Goal: Connect with others: Connect with others

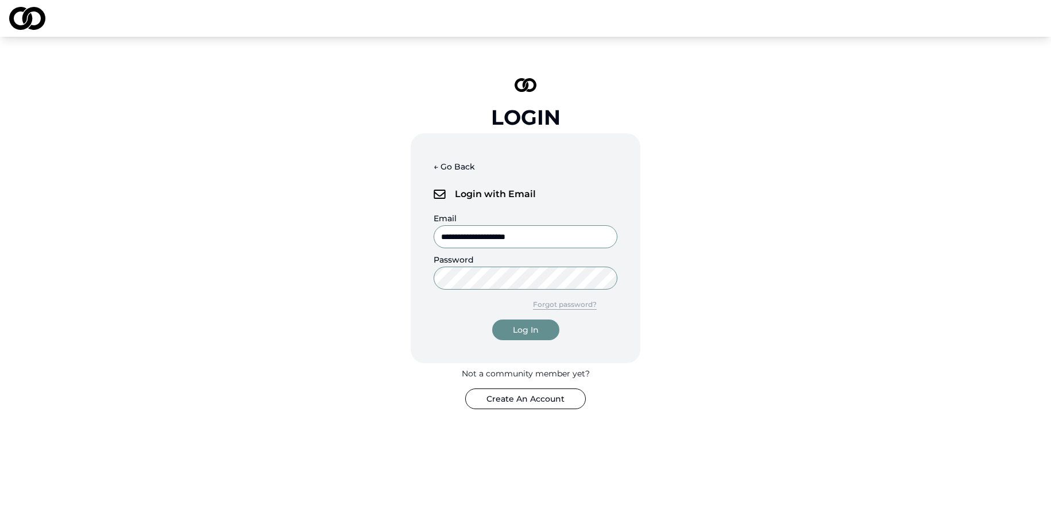
scroll to position [2696, 0]
click at [525, 325] on div "Log In" at bounding box center [526, 329] width 26 height 11
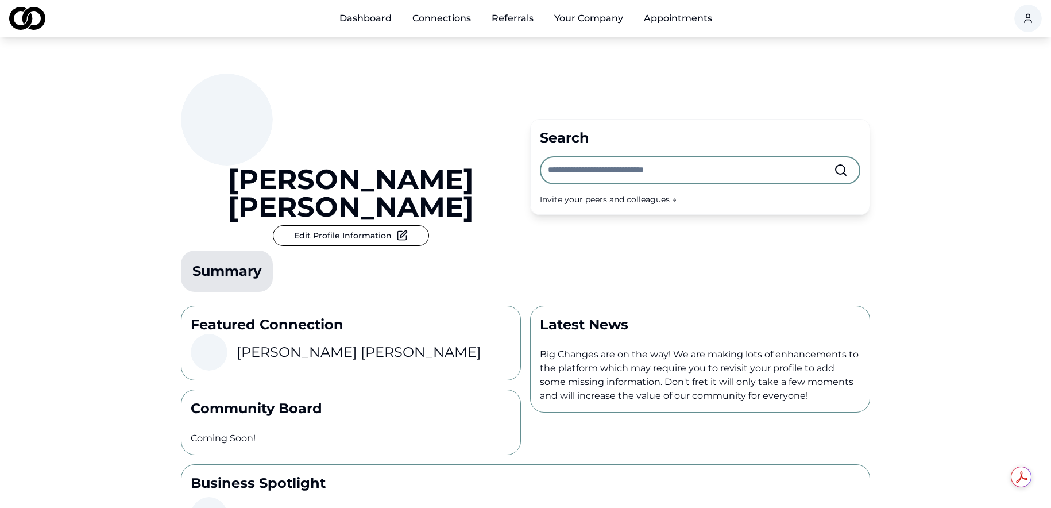
click at [438, 21] on link "Connections" at bounding box center [441, 18] width 77 height 23
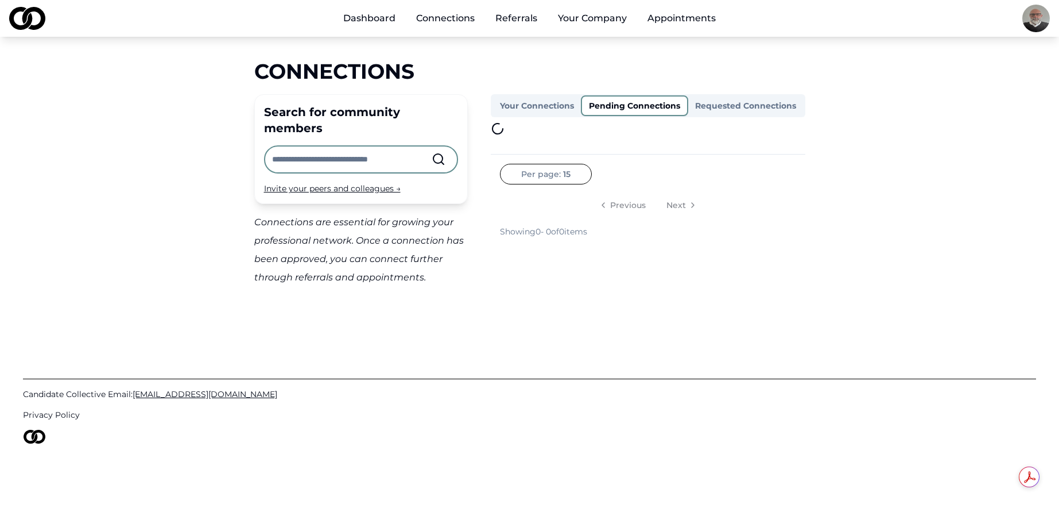
click at [643, 108] on button "Pending Connections" at bounding box center [634, 105] width 107 height 21
click at [722, 102] on button "Requested Connections" at bounding box center [745, 105] width 115 height 18
click at [544, 100] on button "Your Connections" at bounding box center [538, 105] width 90 height 21
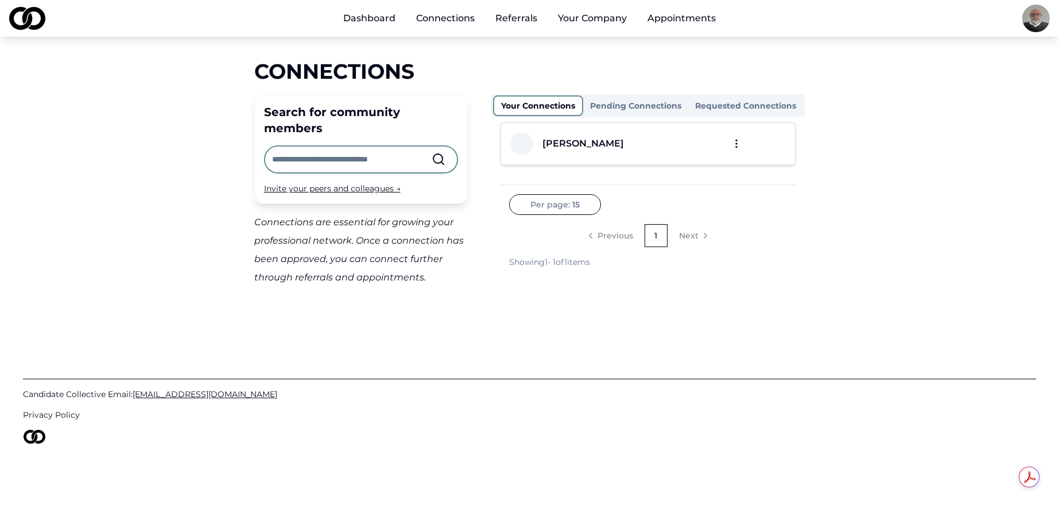
click at [366, 20] on link "Dashboard" at bounding box center [369, 18] width 71 height 23
